Goal: Task Accomplishment & Management: Manage account settings

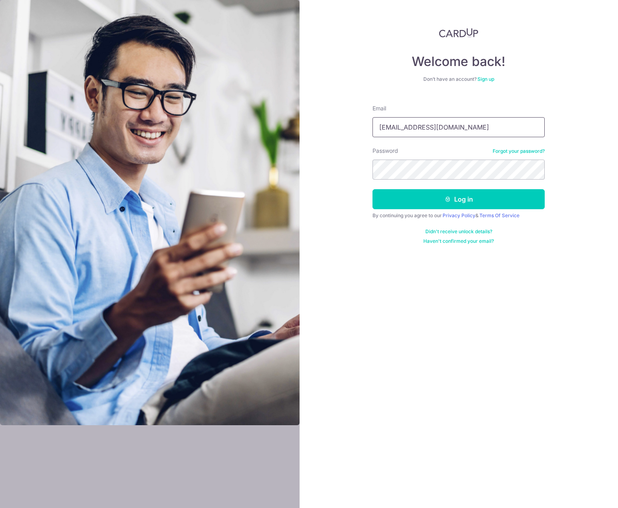
click at [449, 128] on input "[EMAIL_ADDRESS][DOMAIN_NAME]" at bounding box center [458, 127] width 172 height 20
type input "[PERSON_NAME][DOMAIN_NAME][EMAIL_ADDRESS][DOMAIN_NAME]"
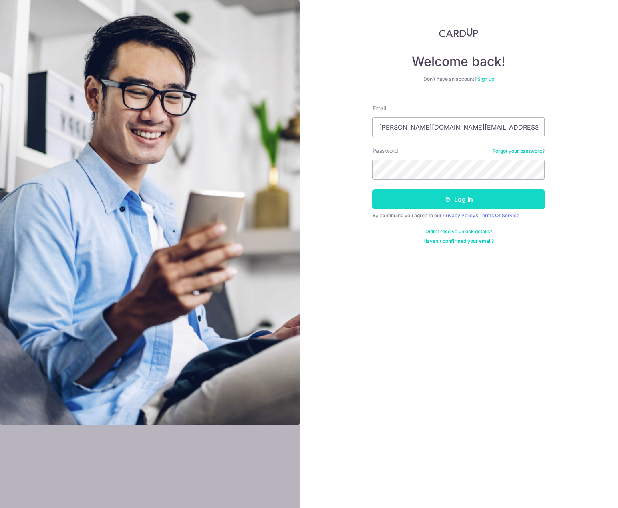
click at [447, 201] on icon "submit" at bounding box center [447, 199] width 6 height 6
